Goal: Task Accomplishment & Management: Manage account settings

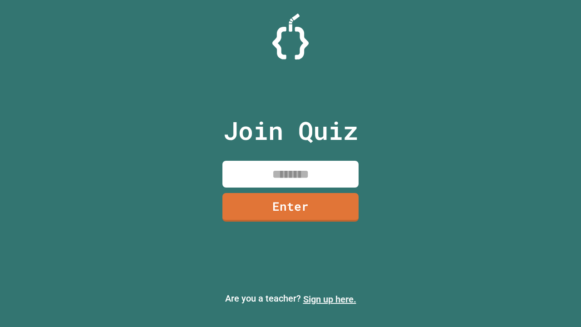
click at [330, 299] on link "Sign up here." at bounding box center [329, 299] width 53 height 11
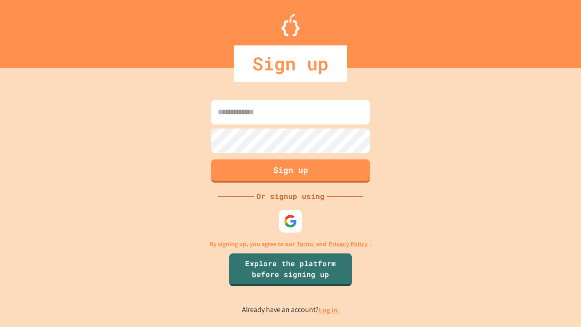
click at [330, 310] on link "Log in." at bounding box center [329, 310] width 21 height 10
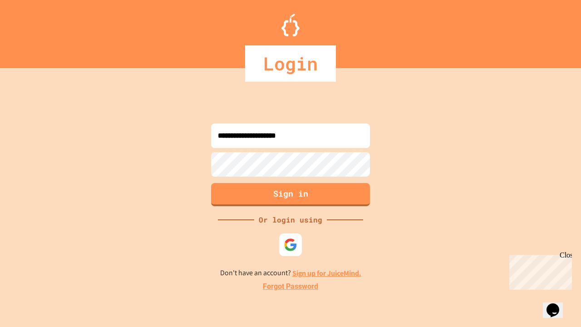
type input "**********"
